Goal: Information Seeking & Learning: Compare options

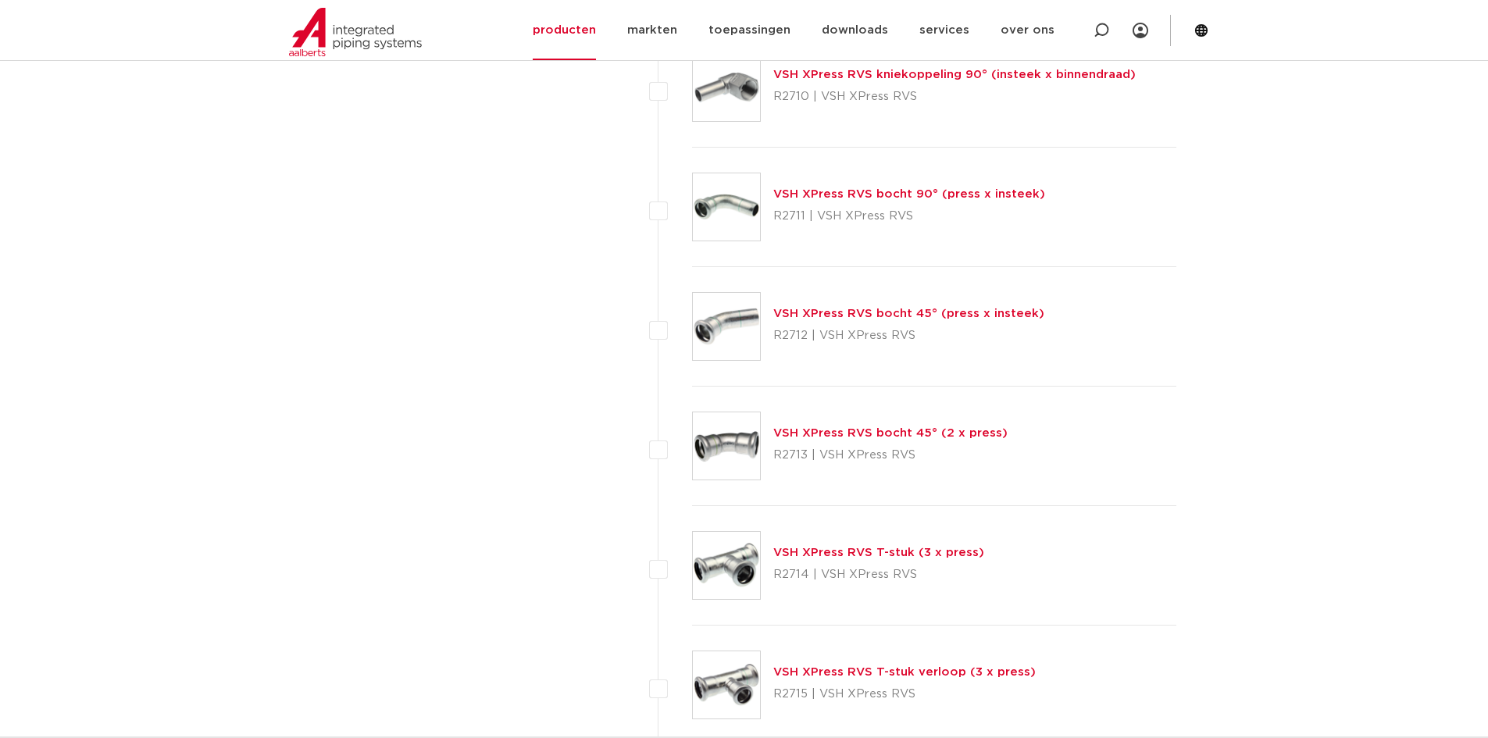
scroll to position [1250, 0]
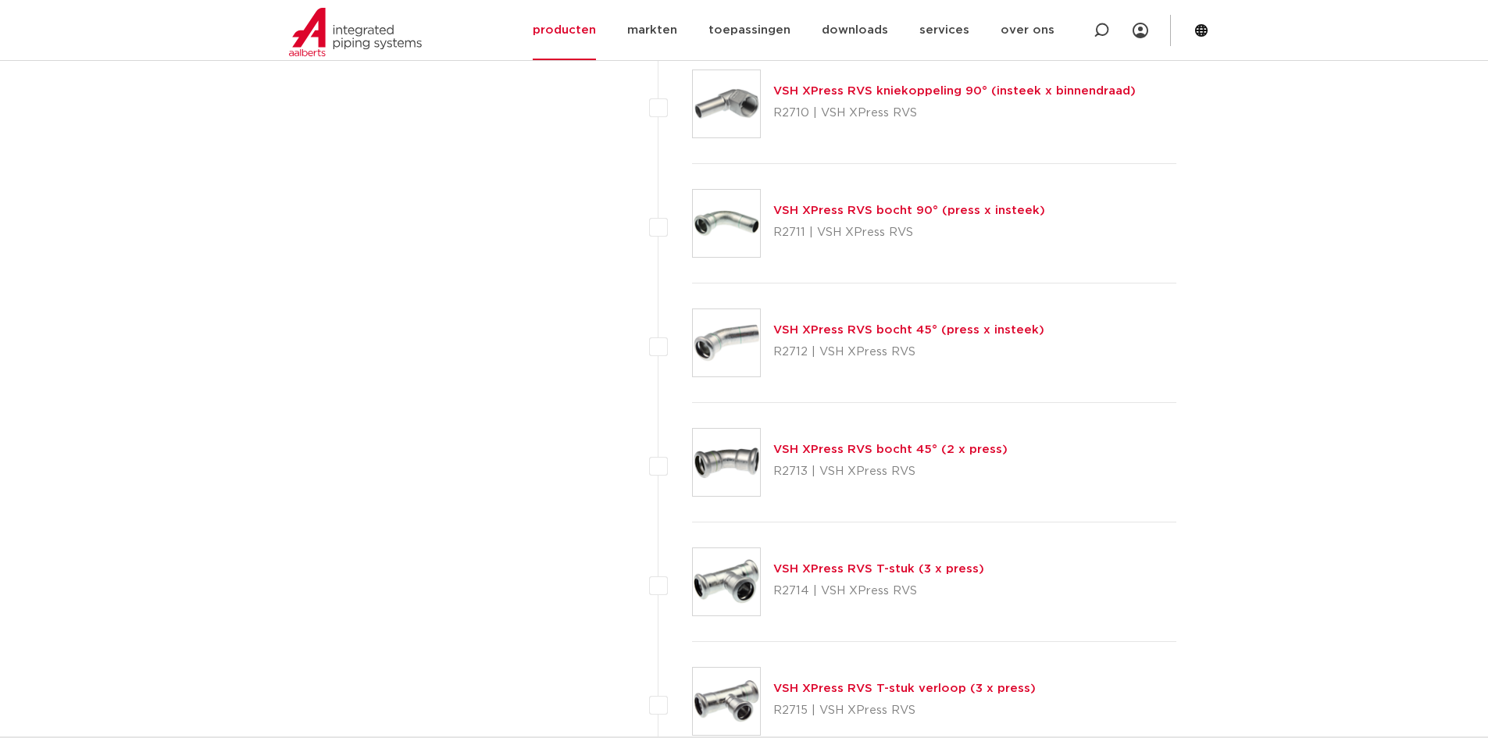
click at [849, 209] on link "VSH XPress RVS bocht 90° (press x insteek)" at bounding box center [909, 211] width 272 height 12
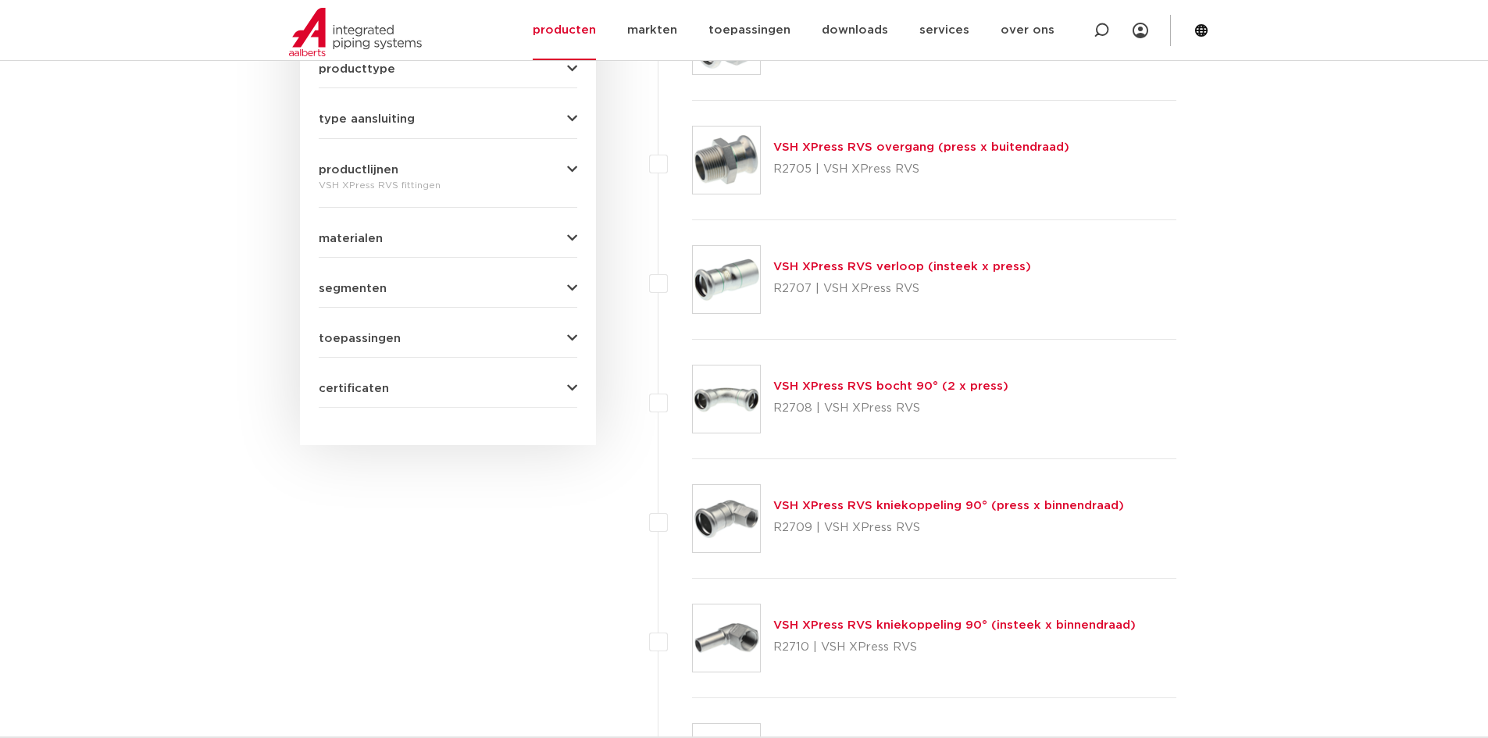
scroll to position [703, 0]
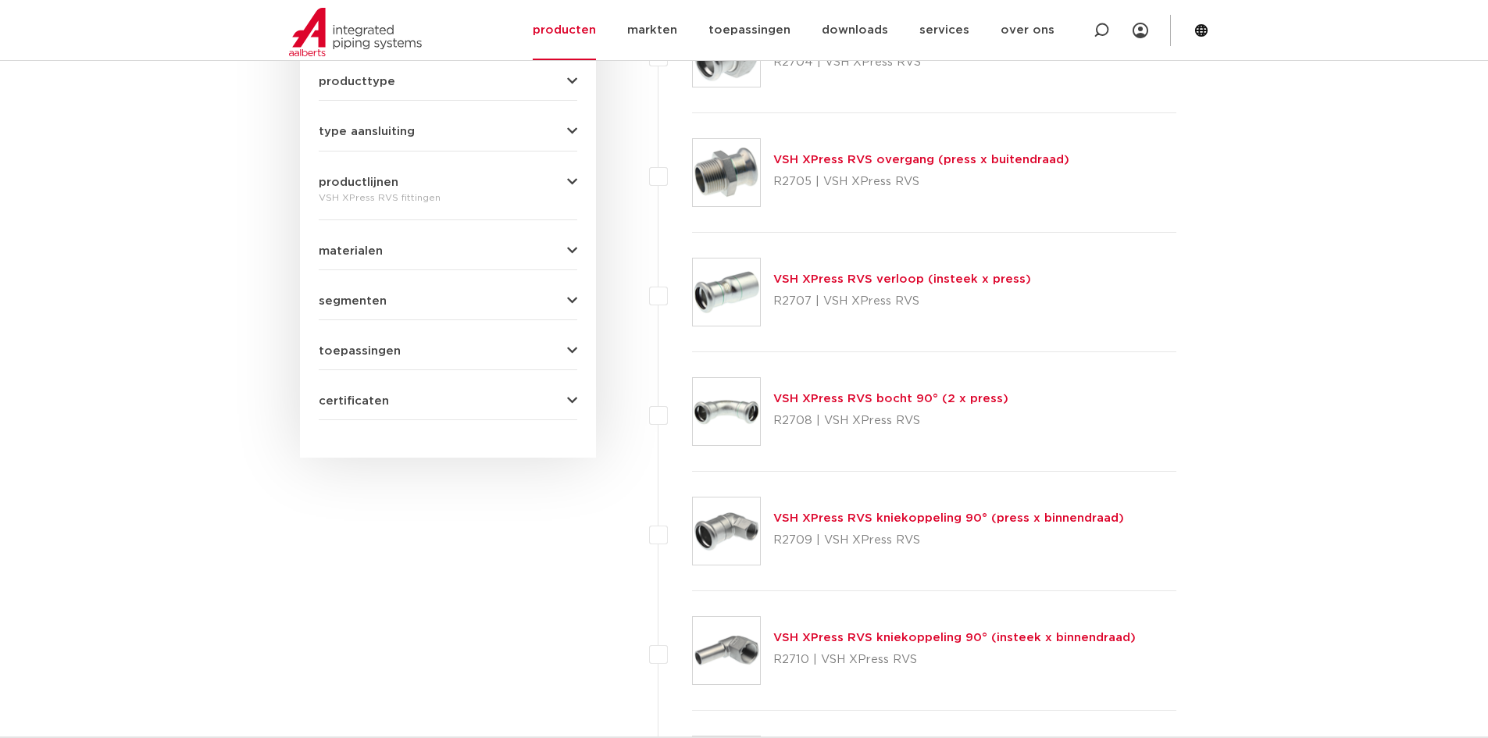
click at [891, 401] on link "VSH XPress RVS bocht 90° (2 x press)" at bounding box center [890, 399] width 235 height 12
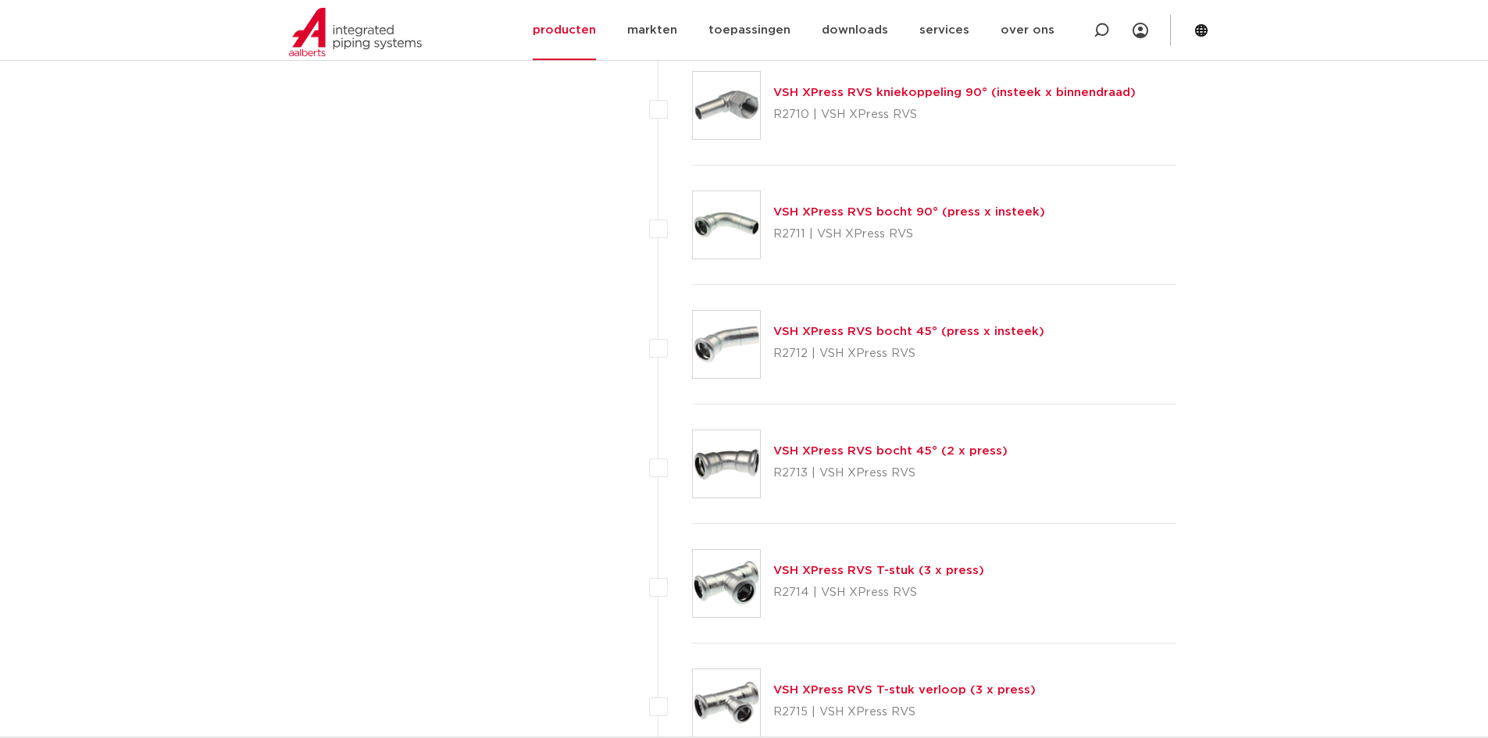
scroll to position [1250, 0]
click at [830, 449] on link "VSH XPress RVS bocht 45° (2 x press)" at bounding box center [890, 450] width 234 height 12
